Goal: Task Accomplishment & Management: Use online tool/utility

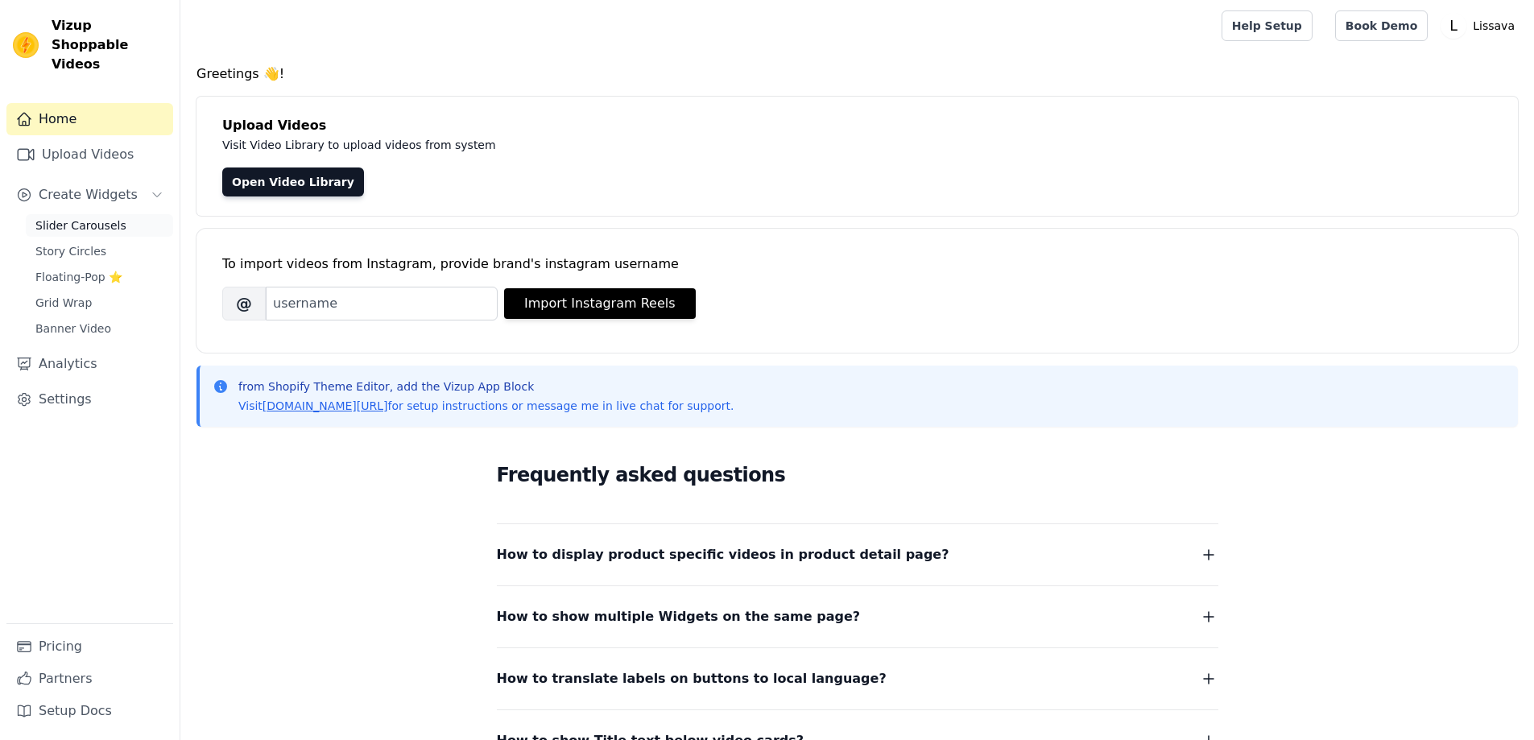
click at [105, 217] on span "Slider Carousels" at bounding box center [80, 225] width 91 height 16
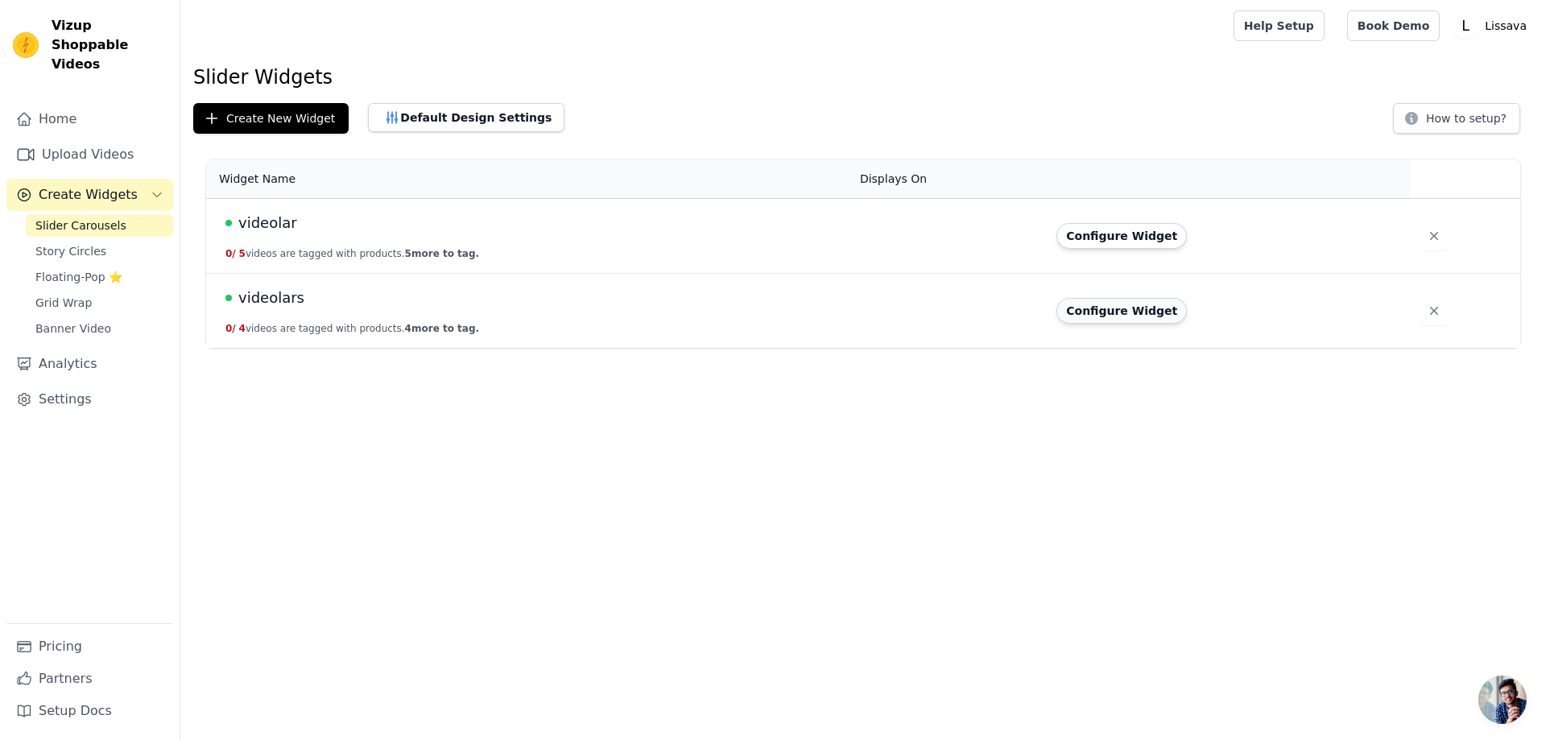
click at [1103, 300] on button "Configure Widget" at bounding box center [1122, 311] width 130 height 26
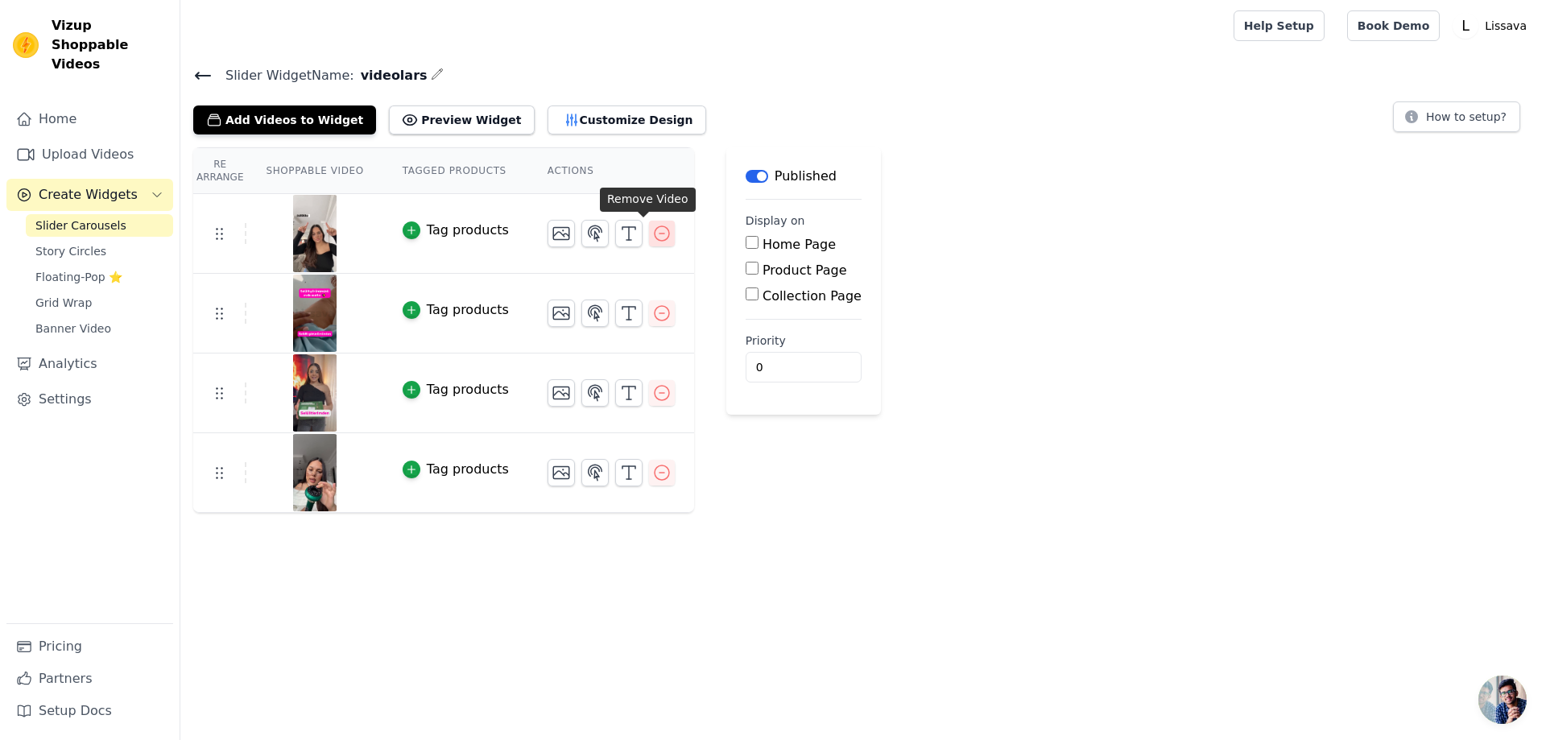
click at [653, 235] on button "button" at bounding box center [662, 234] width 26 height 26
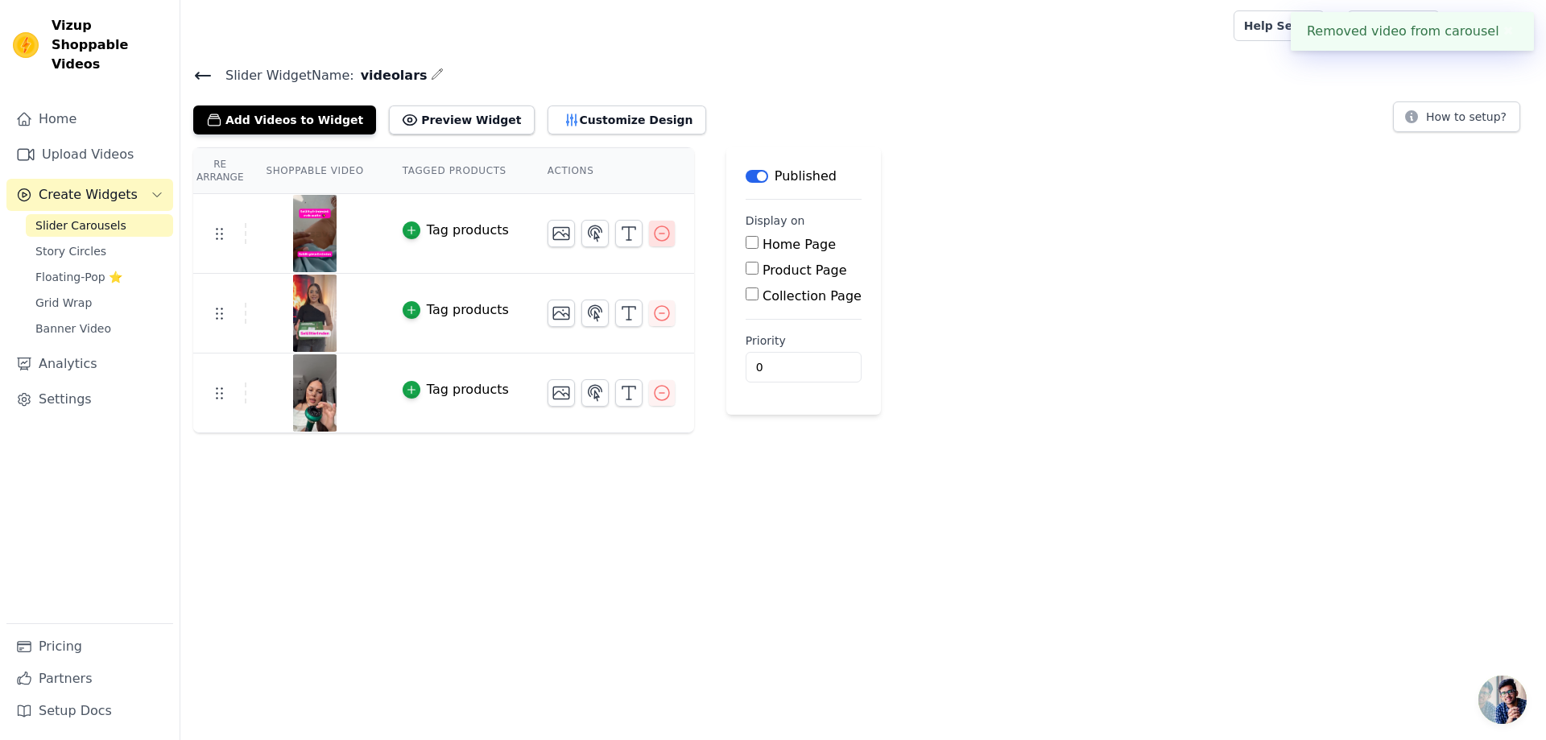
click at [652, 230] on icon "button" at bounding box center [661, 233] width 19 height 19
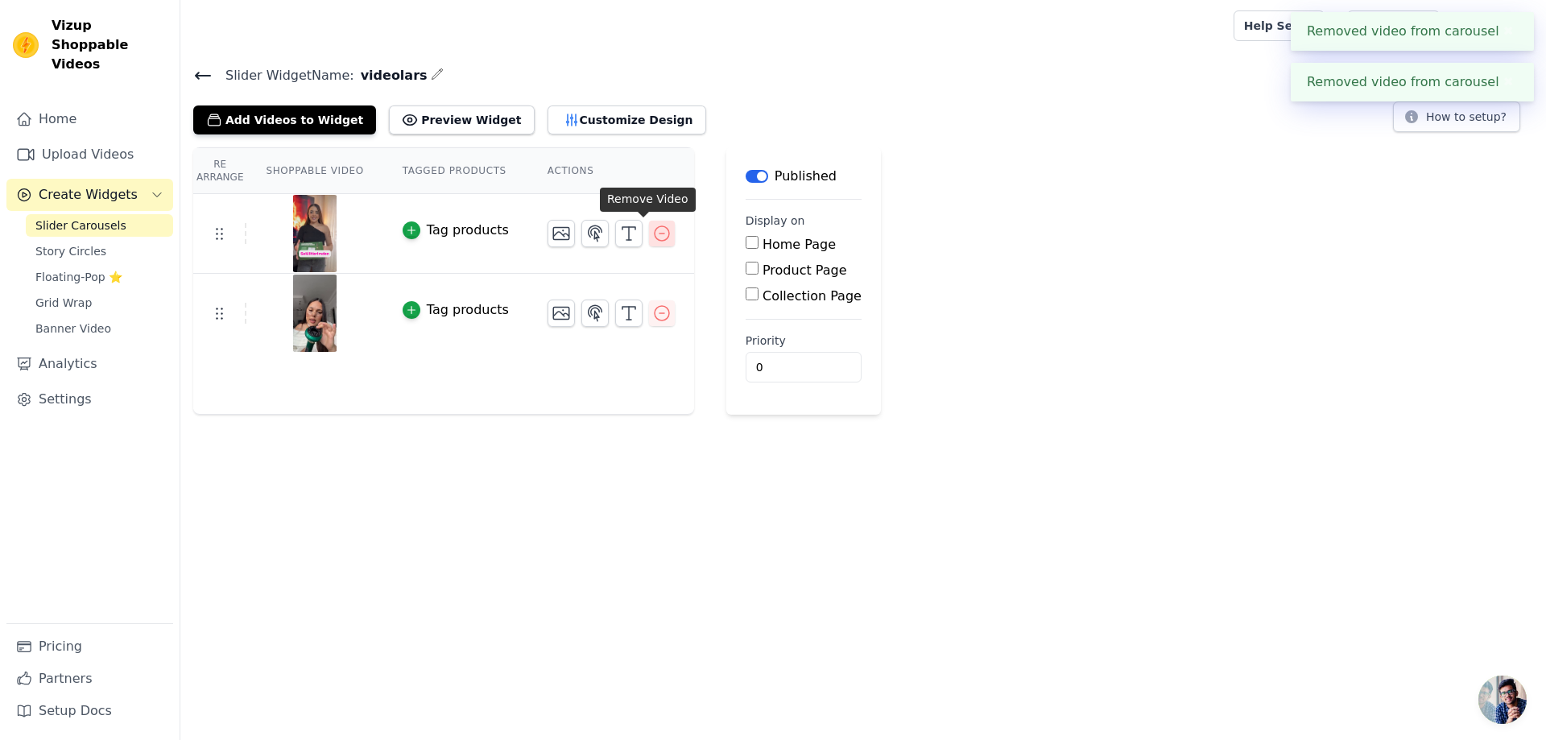
click at [652, 238] on icon "button" at bounding box center [661, 233] width 19 height 19
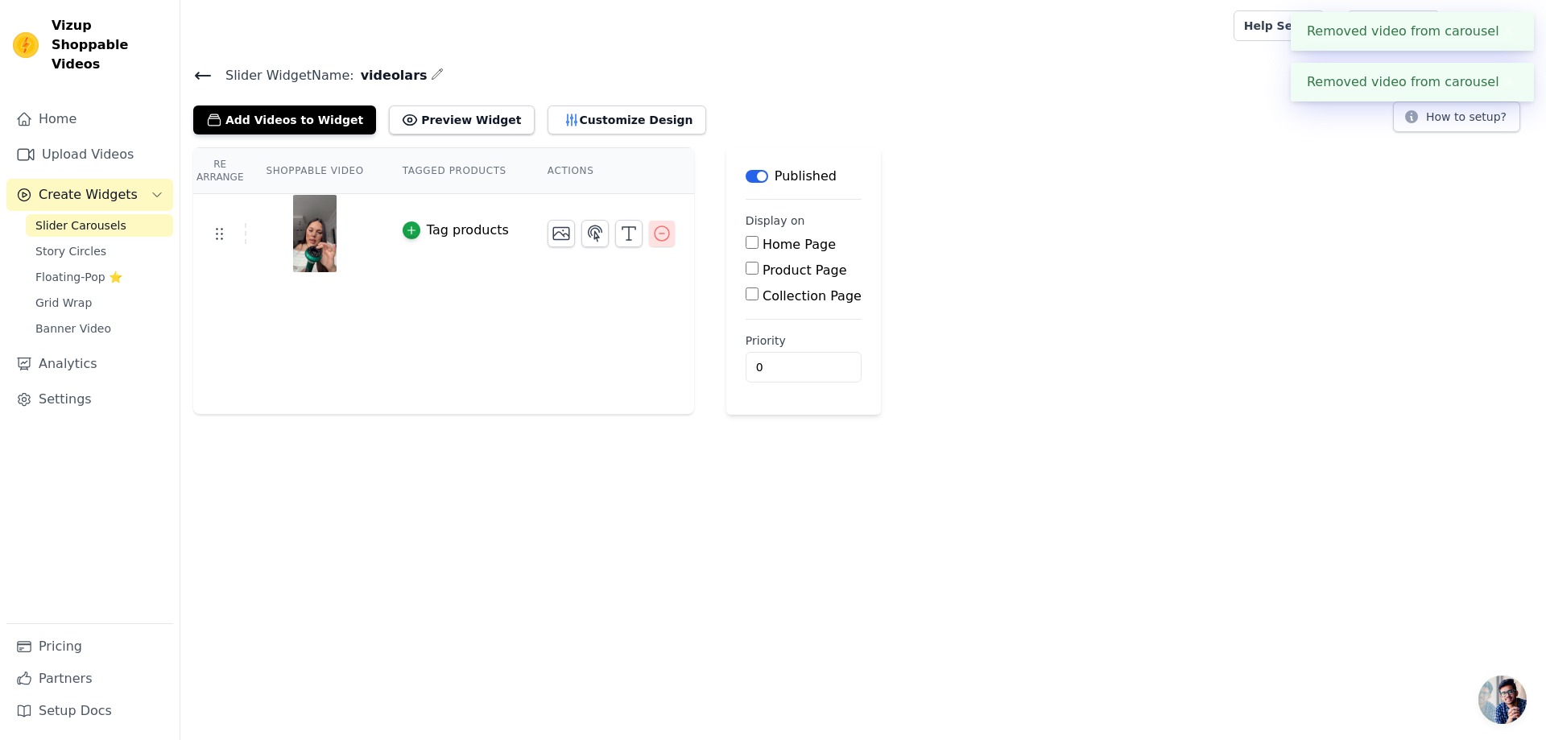
click at [652, 230] on icon "button" at bounding box center [661, 233] width 19 height 19
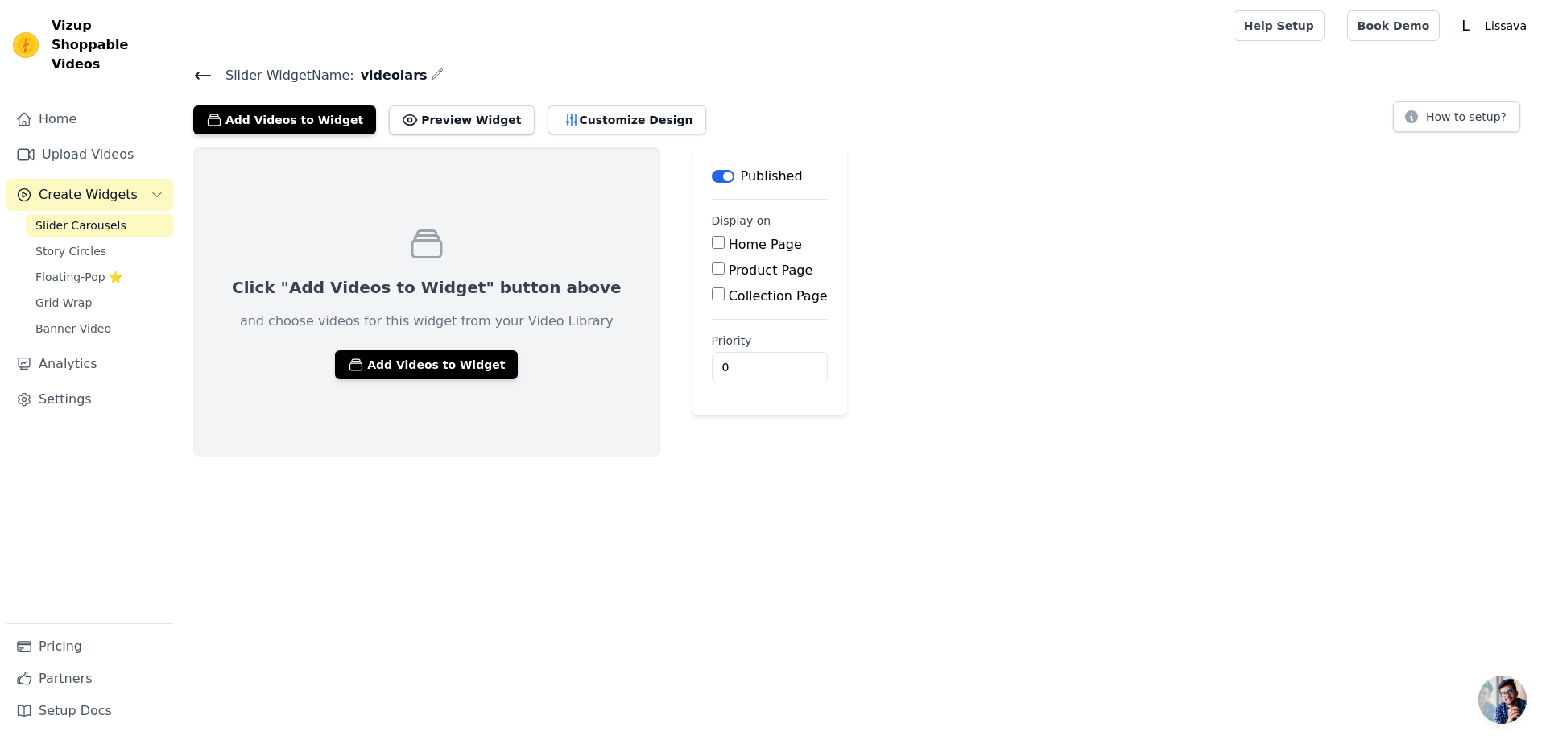
click at [197, 76] on icon at bounding box center [203, 75] width 14 height 6
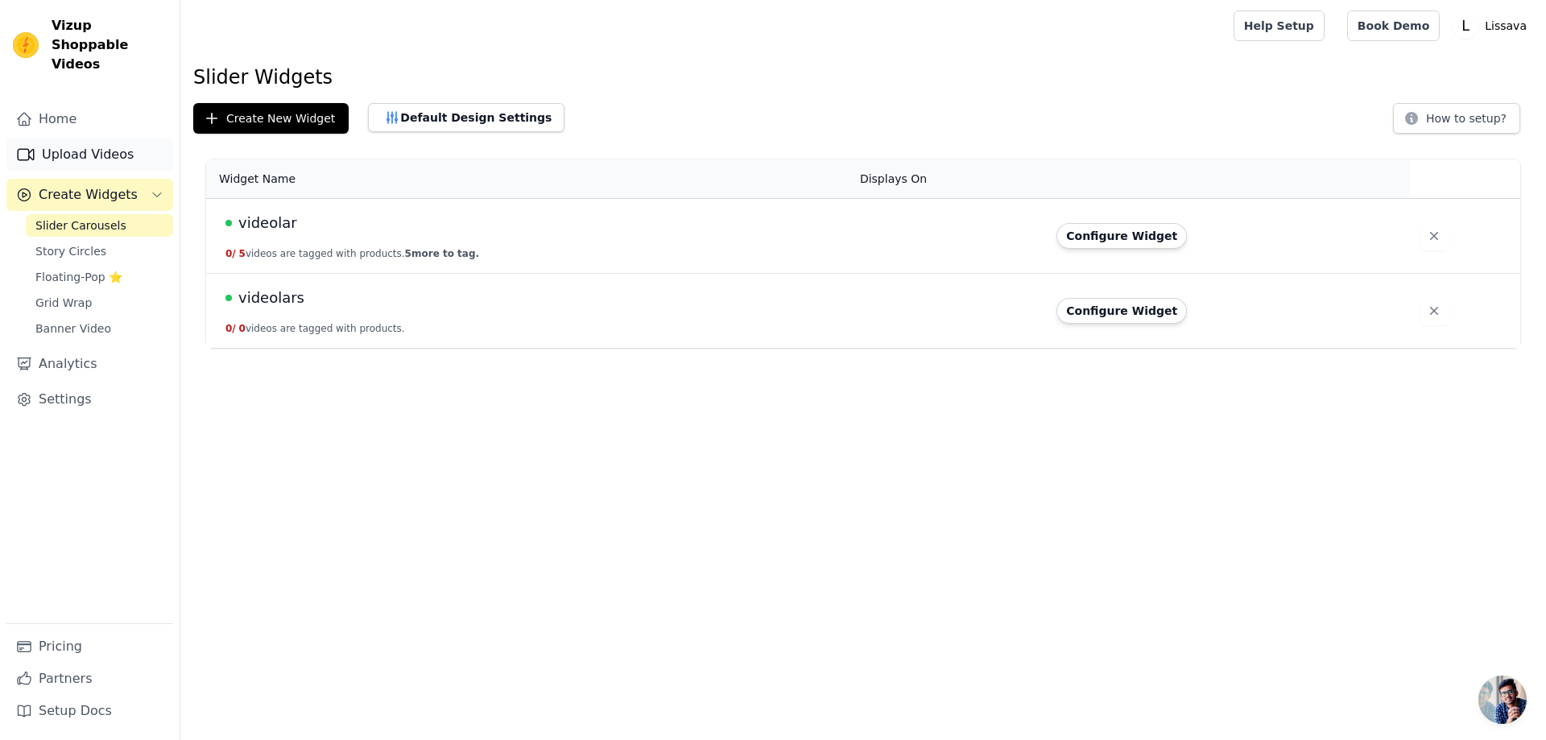
click at [103, 139] on link "Upload Videos" at bounding box center [89, 155] width 167 height 32
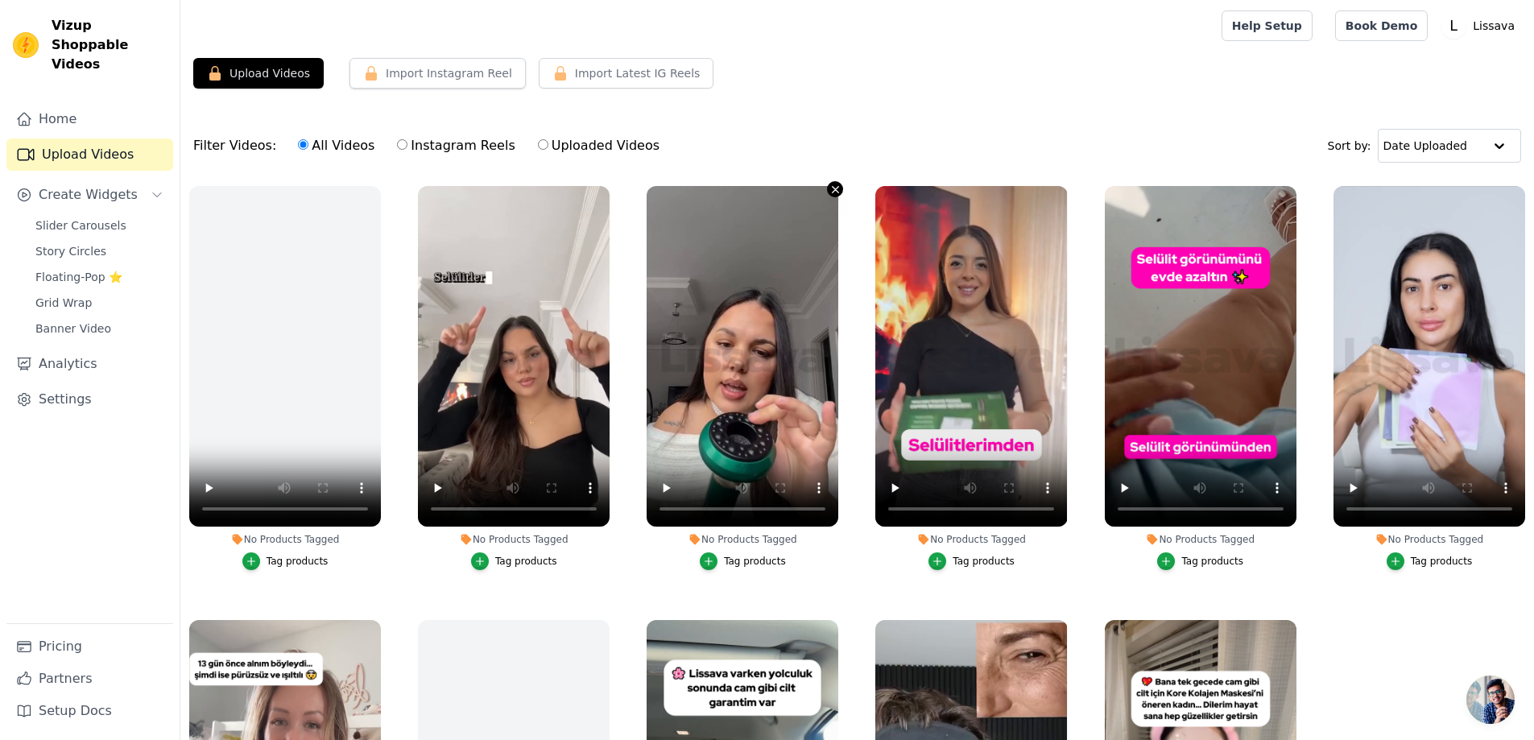
click at [833, 188] on icon "button" at bounding box center [836, 189] width 6 height 6
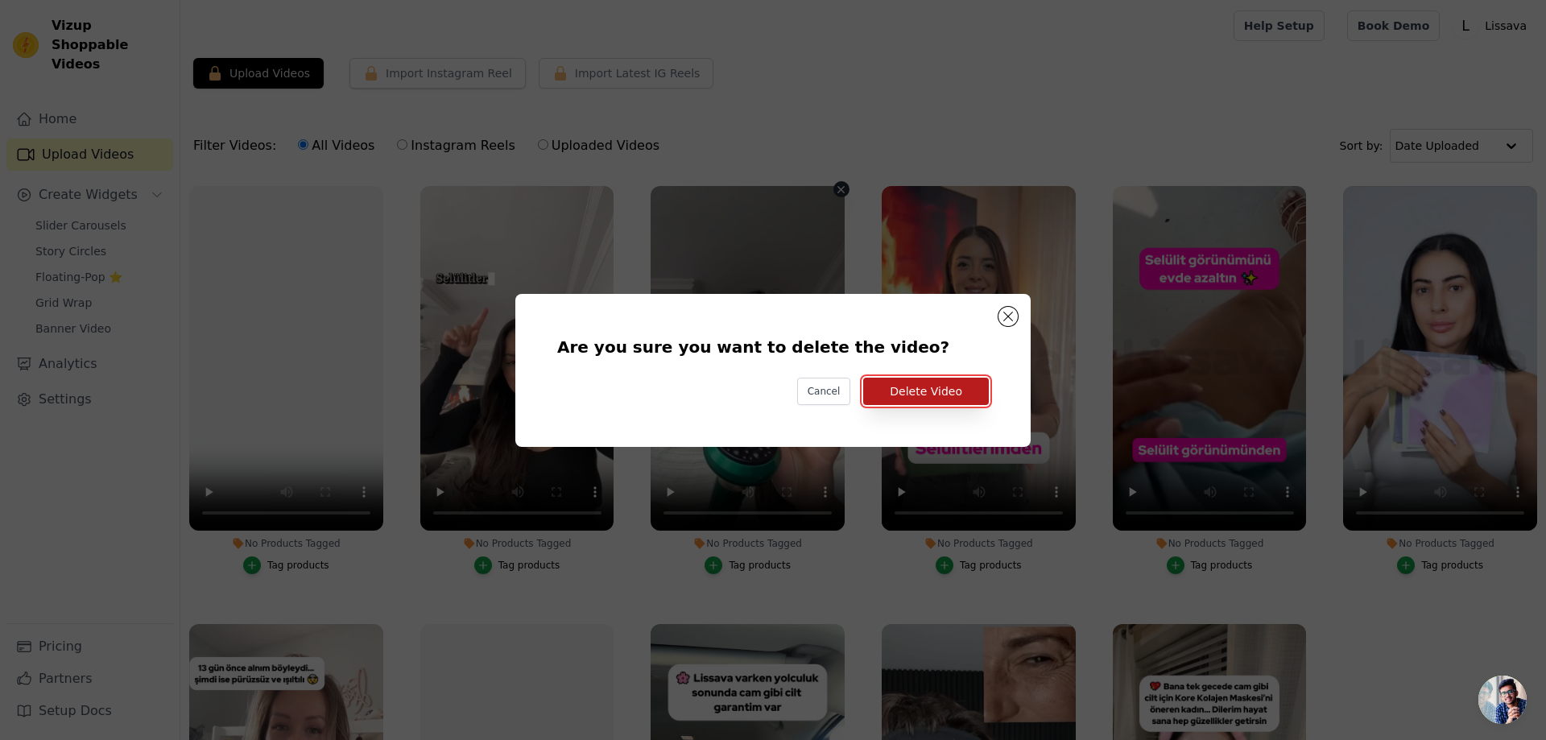
click at [907, 394] on button "Delete Video" at bounding box center [926, 391] width 126 height 27
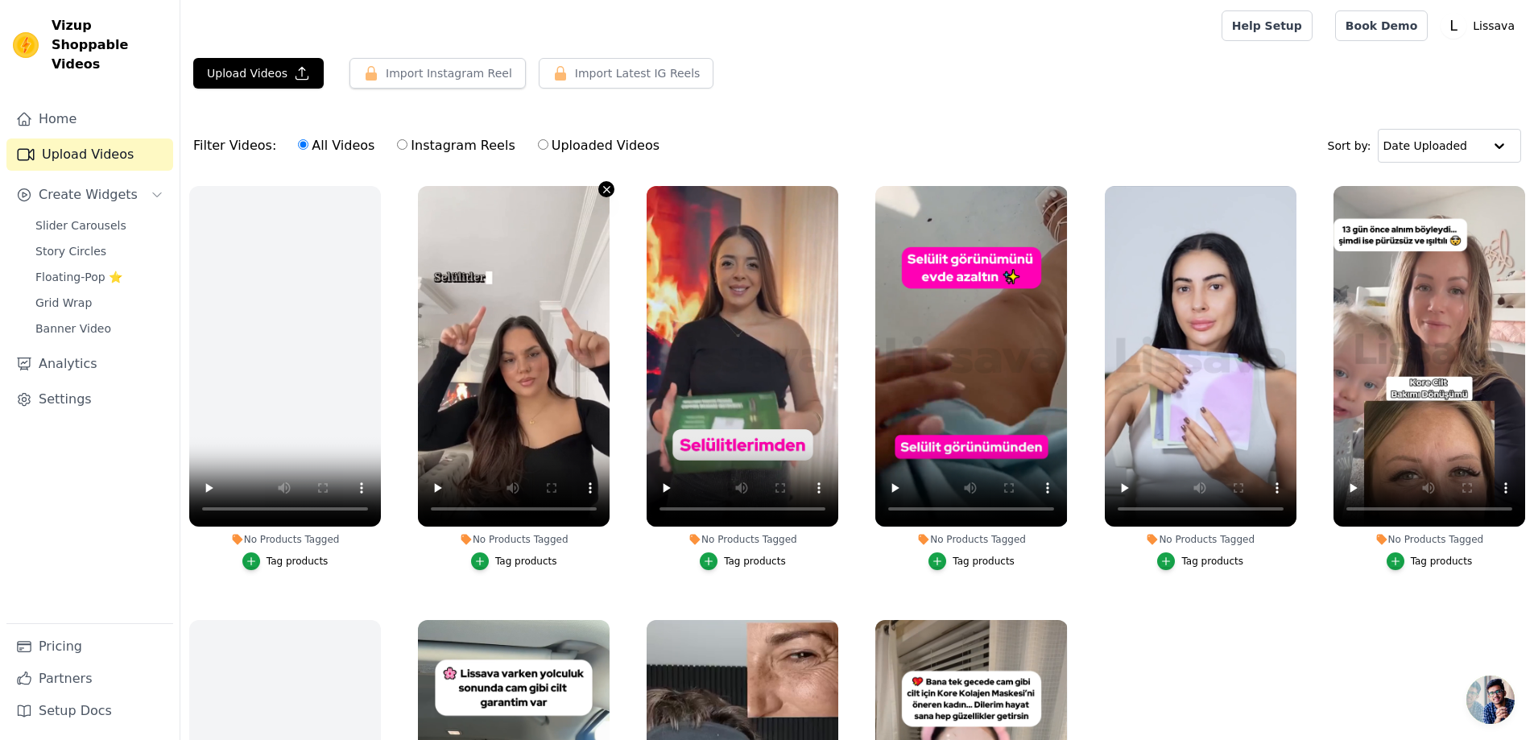
click at [598, 189] on button "No Products Tagged Tag products" at bounding box center [606, 189] width 16 height 16
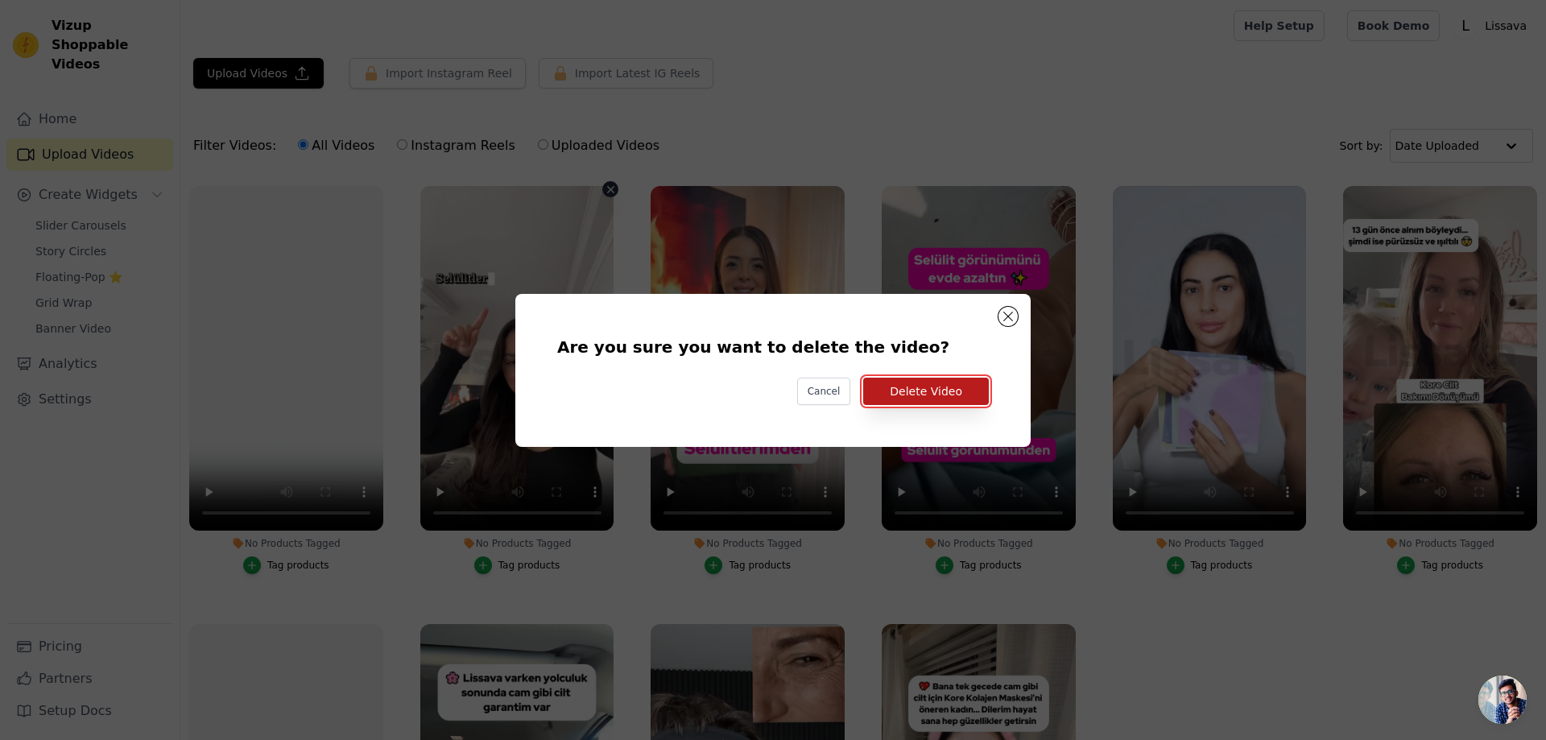
click at [969, 399] on button "Delete Video" at bounding box center [926, 391] width 126 height 27
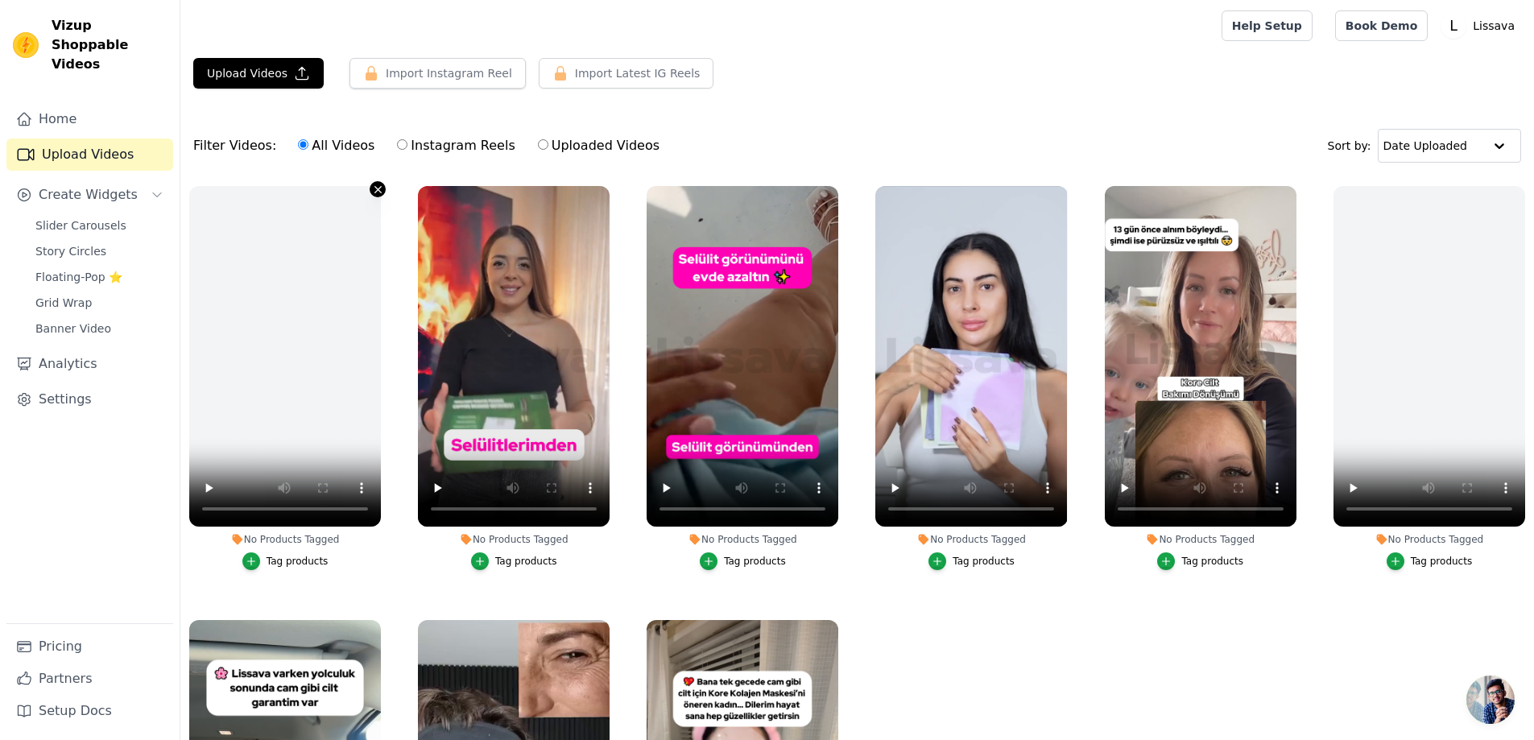
click at [382, 186] on icon "button" at bounding box center [378, 190] width 12 height 12
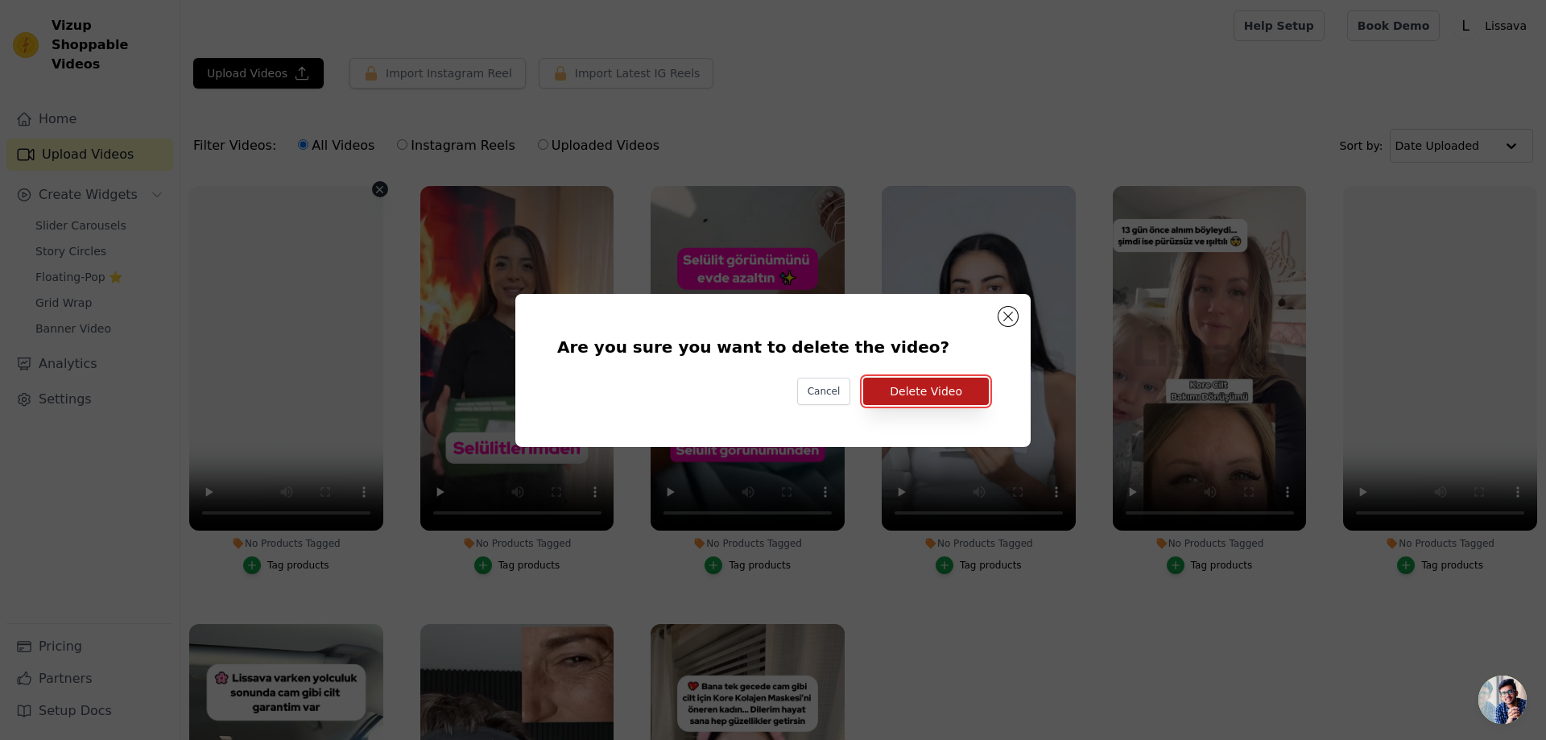
click at [929, 395] on button "Delete Video" at bounding box center [926, 391] width 126 height 27
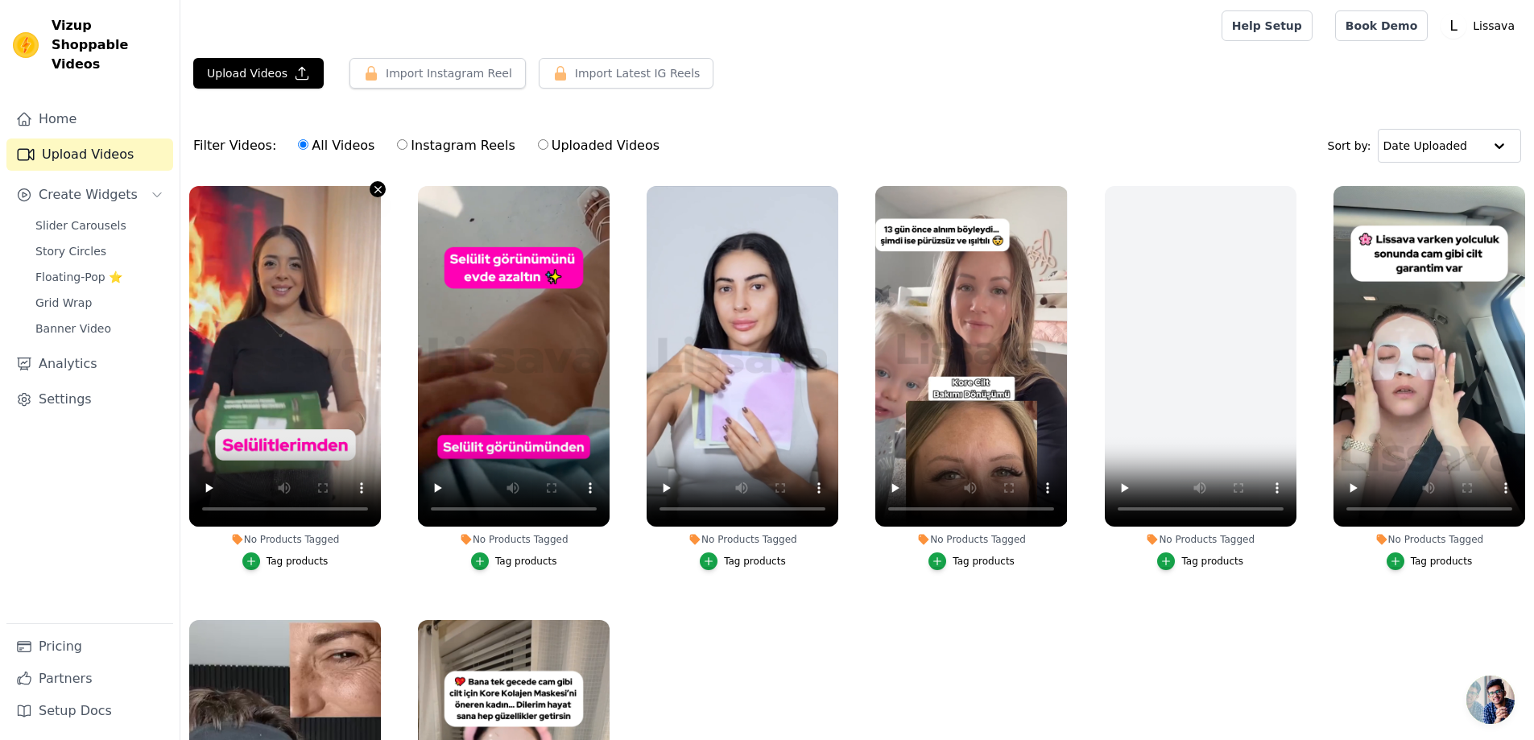
click at [380, 192] on icon "button" at bounding box center [378, 190] width 12 height 12
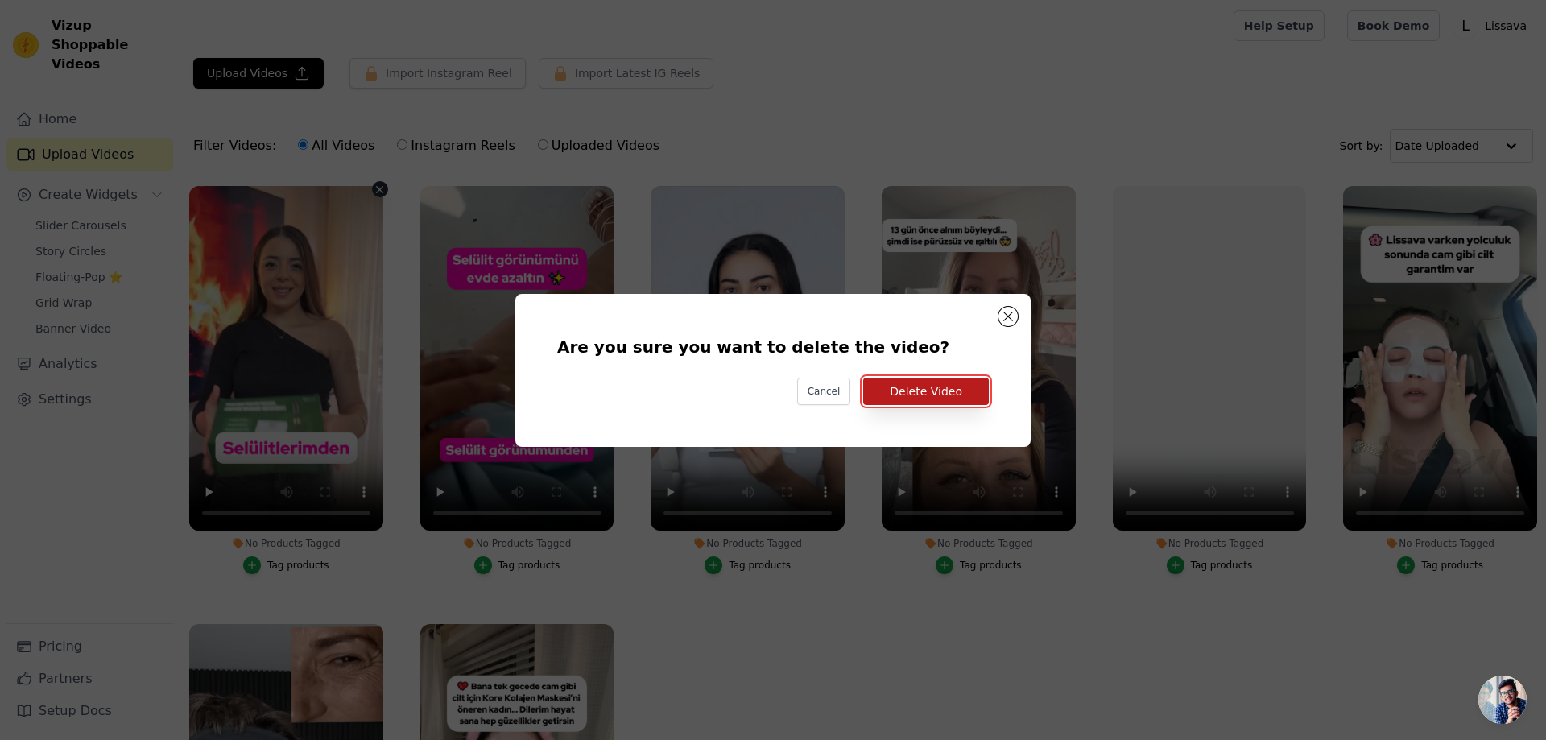
click at [926, 398] on button "Delete Video" at bounding box center [926, 391] width 126 height 27
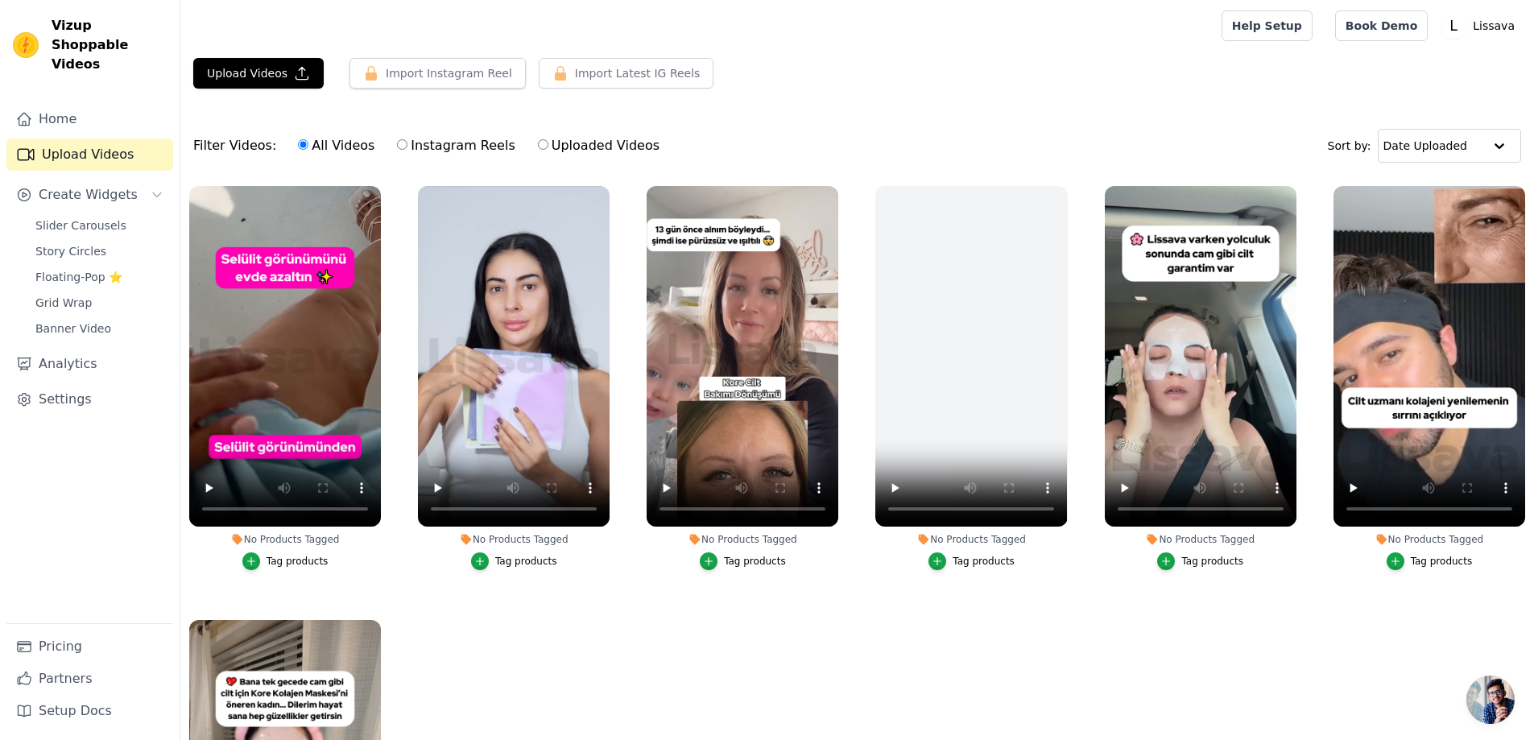
click at [176, 484] on nav "Home Upload Videos Create Widgets Slider Carousels Story Circles Floating-Pop ⭐…" at bounding box center [90, 421] width 180 height 637
click at [109, 215] on link "Slider Carousels" at bounding box center [99, 225] width 147 height 23
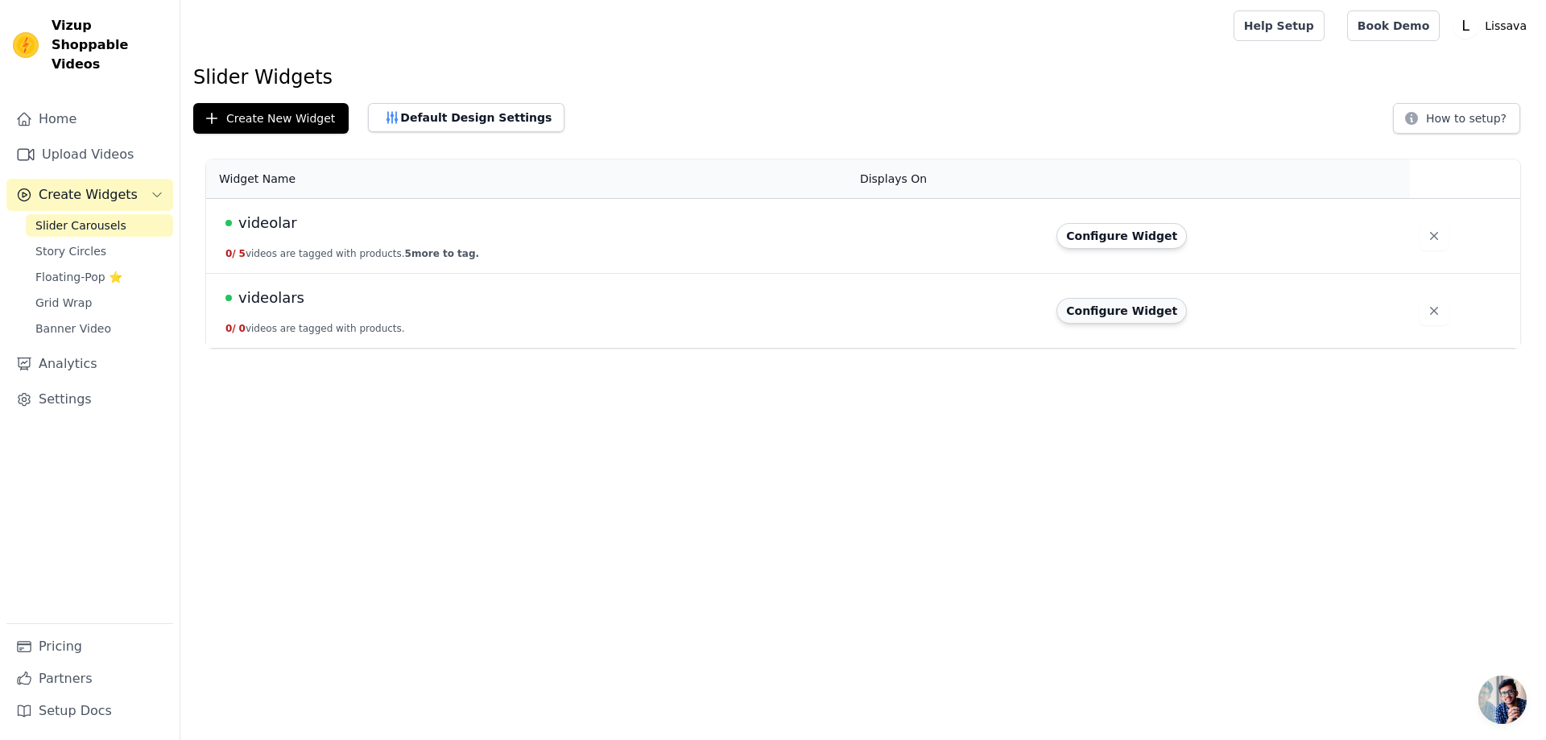
click at [1055, 307] on tr "videolars 0 / 0 videos are tagged with products. Configure Widget" at bounding box center [863, 311] width 1314 height 75
click at [1069, 305] on button "Configure Widget" at bounding box center [1122, 311] width 130 height 26
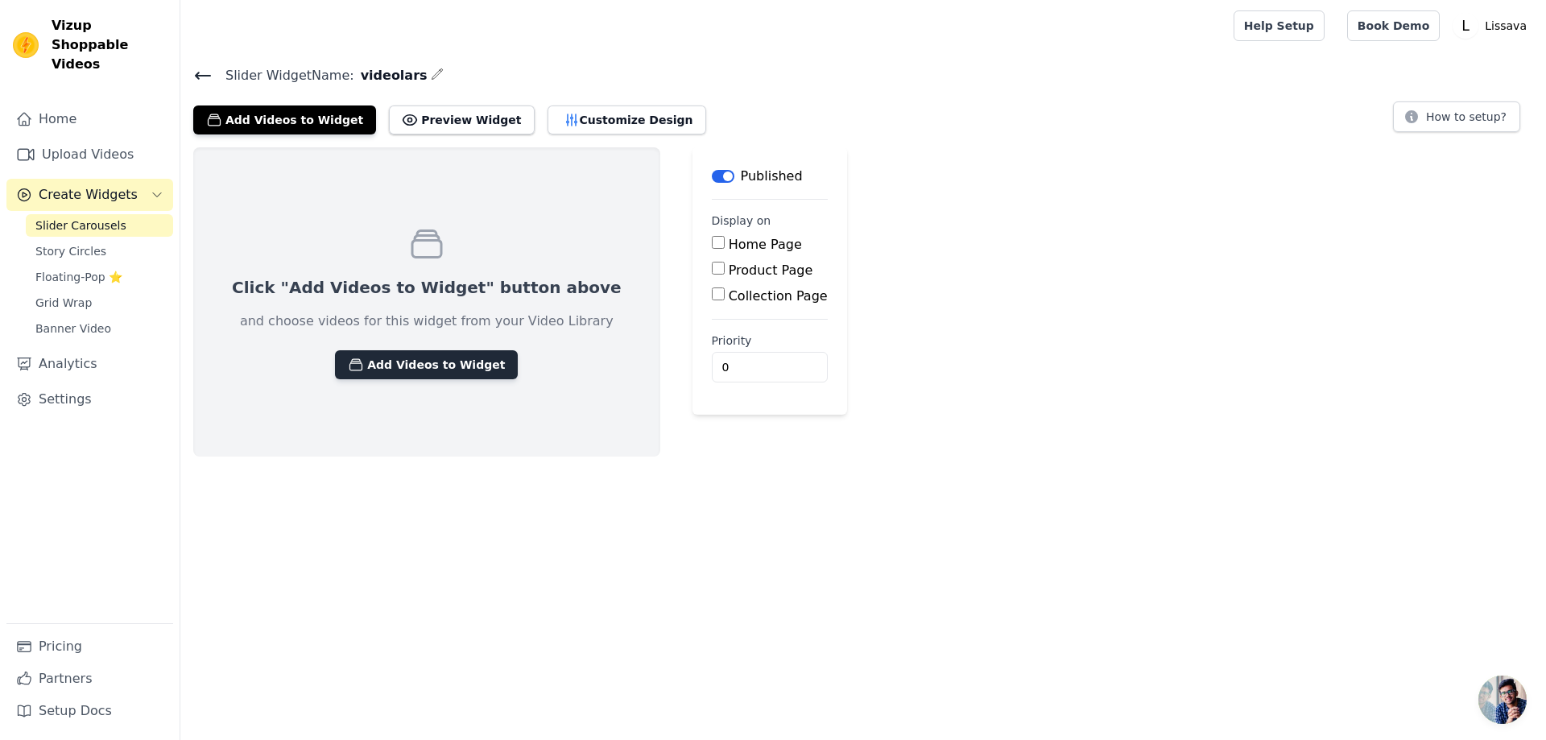
click at [453, 354] on button "Add Videos to Widget" at bounding box center [426, 364] width 183 height 29
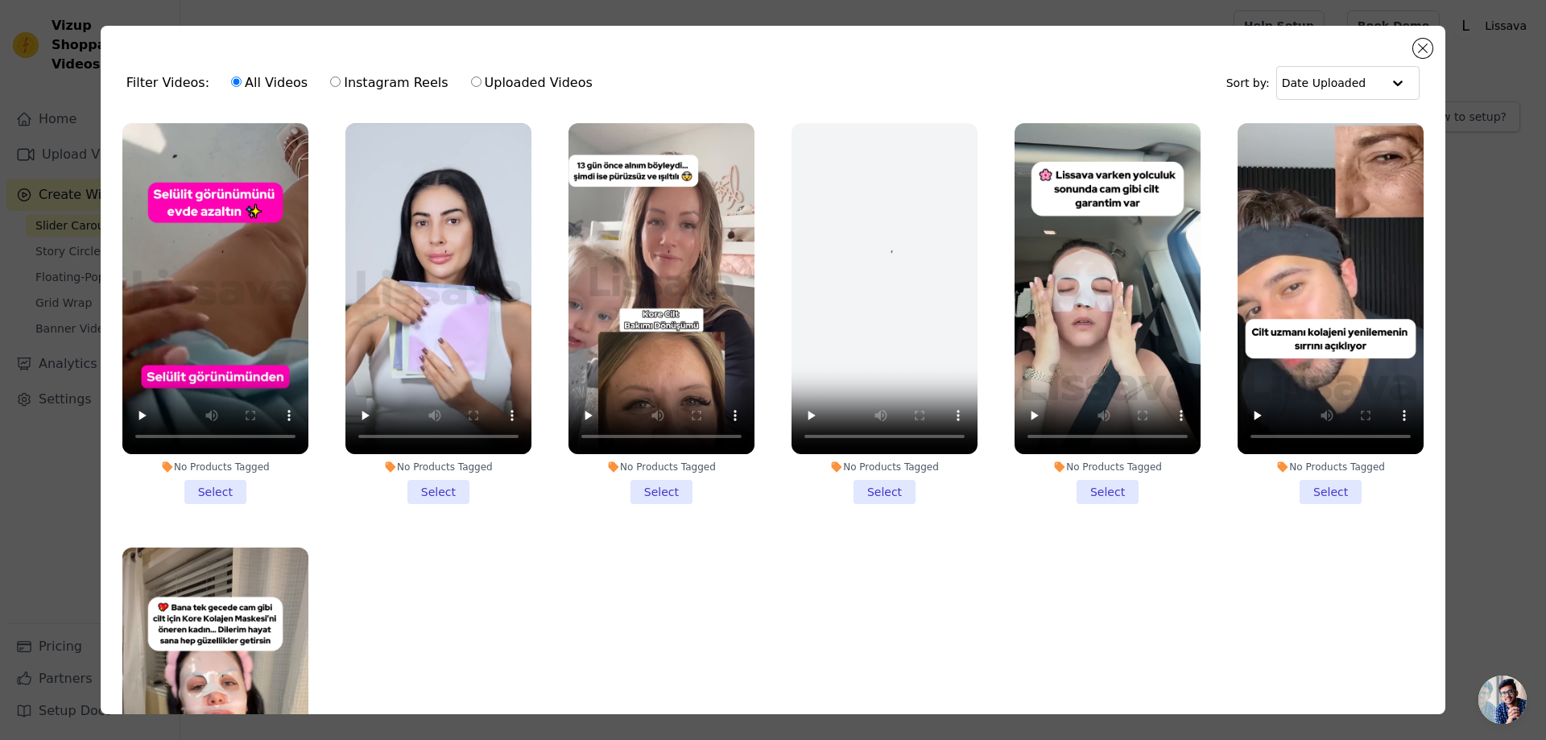
click at [224, 477] on li "No Products Tagged Select" at bounding box center [215, 313] width 186 height 381
click at [0, 0] on input "No Products Tagged Select" at bounding box center [0, 0] width 0 height 0
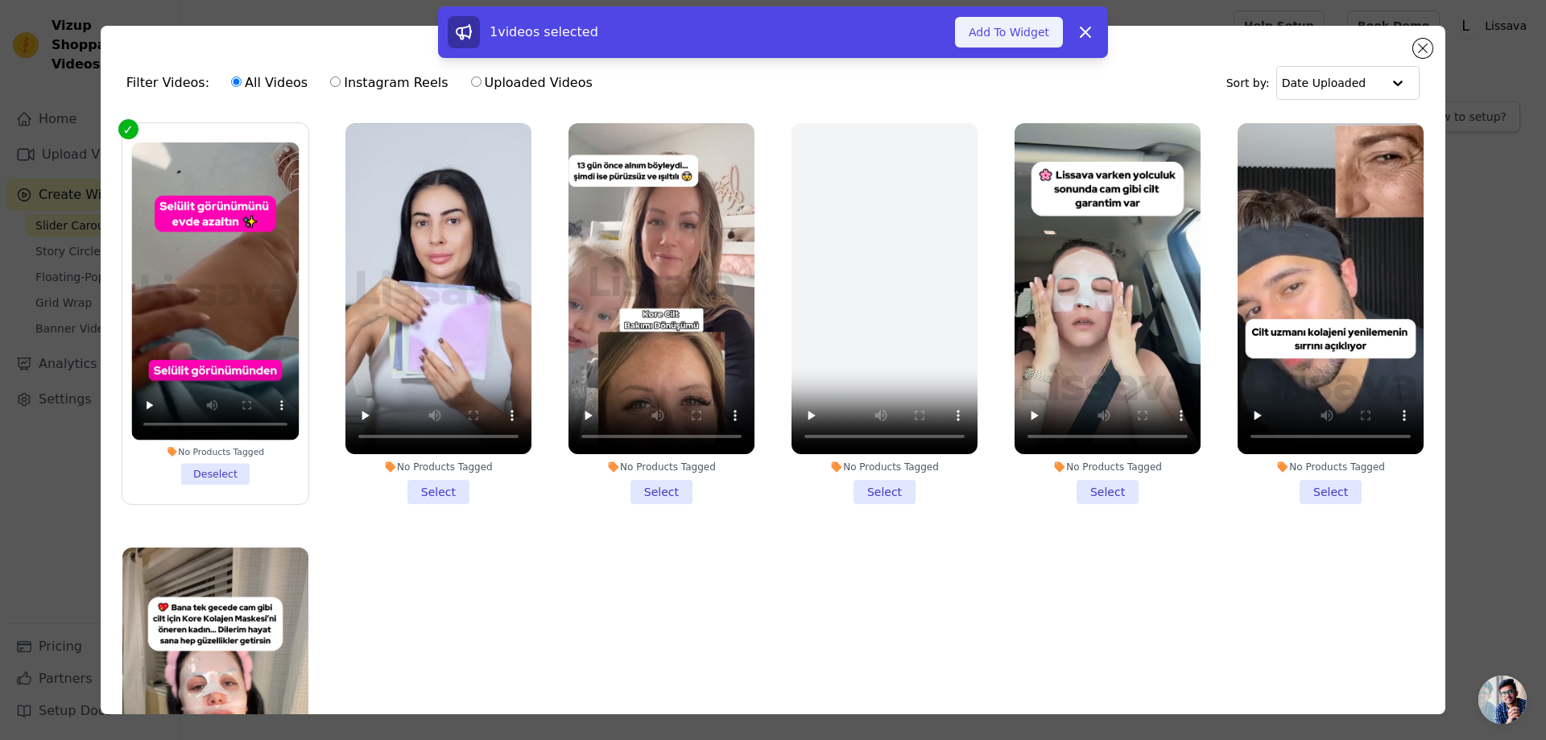
click at [1016, 36] on button "Add To Widget" at bounding box center [1009, 32] width 108 height 31
